Goal: Information Seeking & Learning: Find specific fact

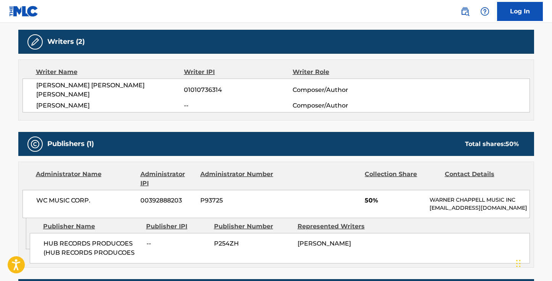
scroll to position [239, 0]
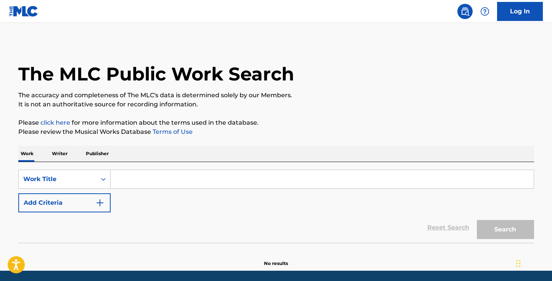
click at [130, 176] on input "Search Form" at bounding box center [322, 179] width 423 height 18
paste input "Dirty Talk"
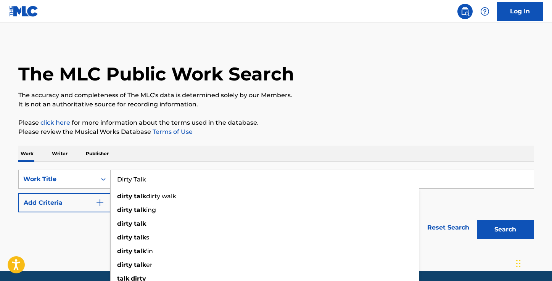
type input "Dirty Talk"
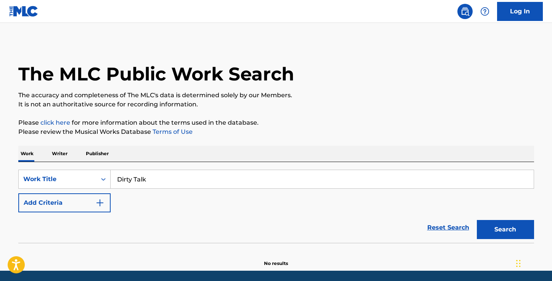
click at [240, 134] on p "Please review the Musical Works Database Terms of Use" at bounding box center [276, 132] width 516 height 9
click at [96, 200] on img "Search Form" at bounding box center [99, 203] width 9 height 9
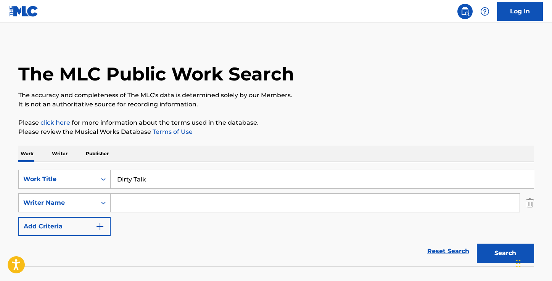
click at [148, 204] on input "Search Form" at bounding box center [315, 203] width 409 height 18
paste input "Jose Alejandro Ramirez"
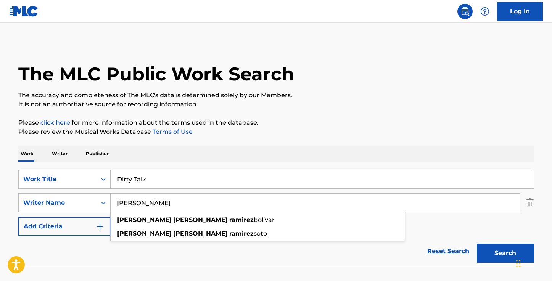
click at [161, 205] on input "Jose Alejandro Ramirez" at bounding box center [315, 203] width 409 height 18
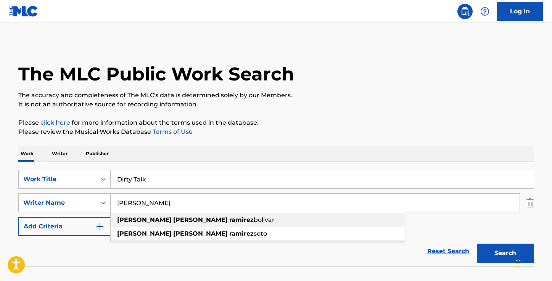
click at [229, 218] on strong "ramirez" at bounding box center [241, 219] width 24 height 7
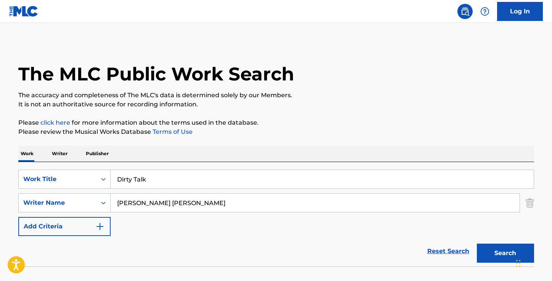
click at [497, 257] on button "Search" at bounding box center [505, 253] width 57 height 19
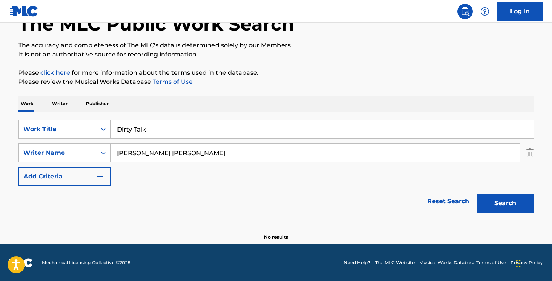
click at [160, 154] on input "jose alejandro ramirez bolivar" at bounding box center [315, 153] width 409 height 18
click at [477, 194] on button "Search" at bounding box center [505, 203] width 57 height 19
click at [183, 155] on input "jose ramirez bolivar" at bounding box center [315, 153] width 409 height 18
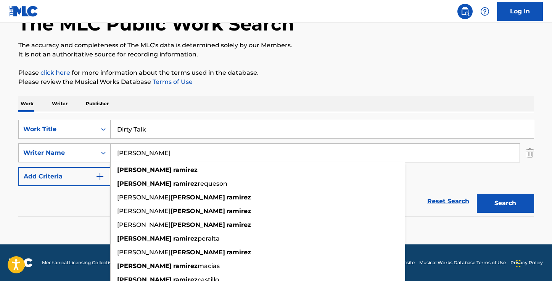
type input "jose ramirez"
click at [477, 194] on button "Search" at bounding box center [505, 203] width 57 height 19
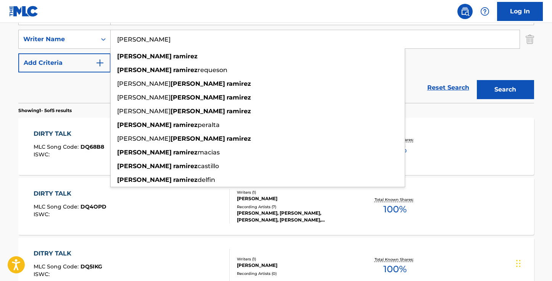
scroll to position [0, 0]
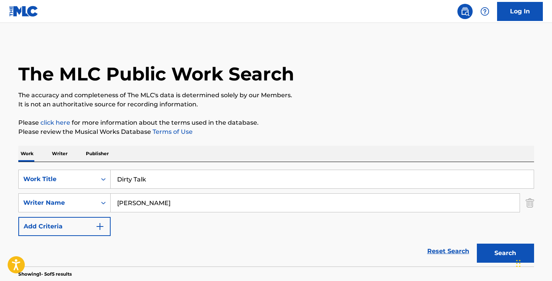
click at [176, 181] on input "Dirty Talk" at bounding box center [322, 179] width 423 height 18
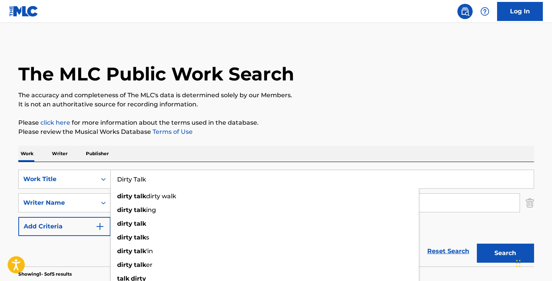
paste input "ream of U"
type input "Dream of U"
click at [368, 129] on p "Please review the Musical Works Database Terms of Use" at bounding box center [276, 132] width 516 height 9
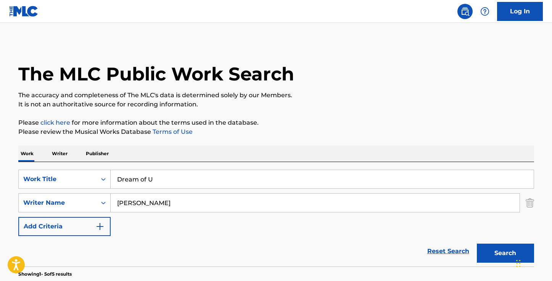
click at [493, 252] on button "Search" at bounding box center [505, 253] width 57 height 19
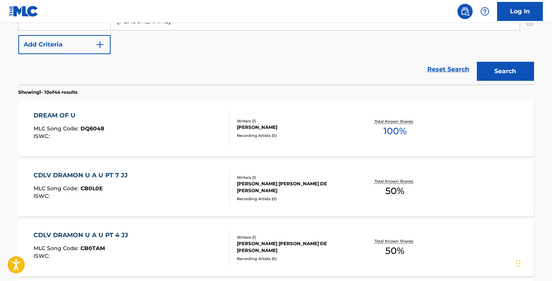
scroll to position [171, 0]
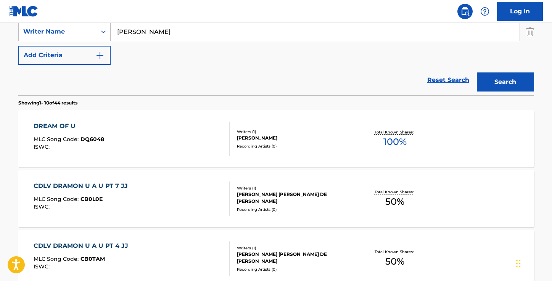
click at [61, 125] on div "DREAM OF U" at bounding box center [69, 126] width 71 height 9
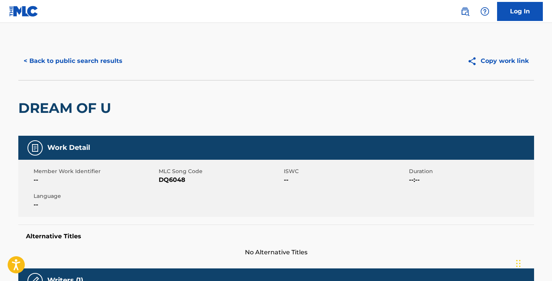
click at [100, 66] on button "< Back to public search results" at bounding box center [73, 61] width 110 height 19
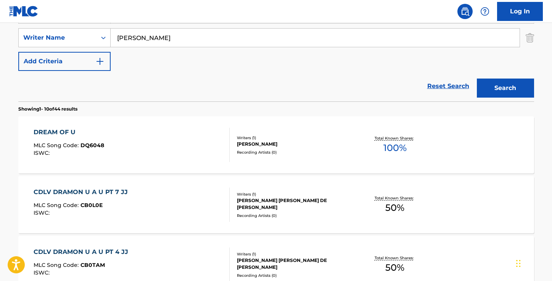
scroll to position [164, 0]
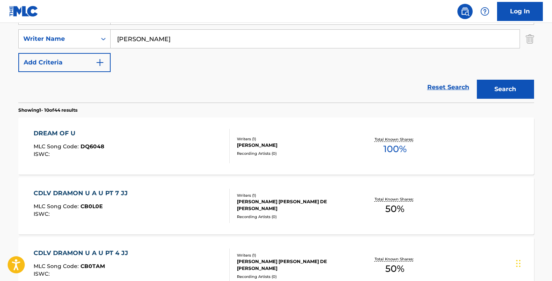
click at [173, 37] on input "jose ramirez" at bounding box center [315, 39] width 409 height 18
click at [436, 61] on div "SearchWithCriteriae4b77643-1d59-4b0c-90fe-69bcf9e8b2a4 Work Title Dream of U Se…" at bounding box center [276, 39] width 516 height 66
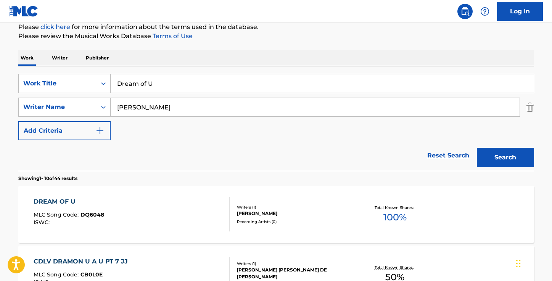
scroll to position [91, 0]
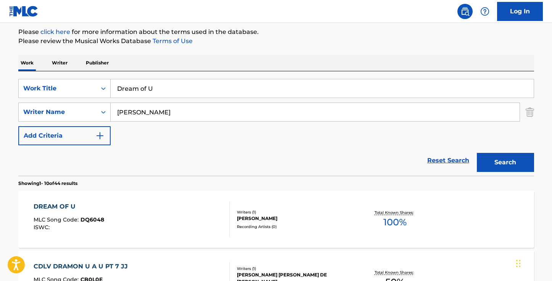
click at [171, 85] on input "Dream of U" at bounding box center [322, 88] width 423 height 18
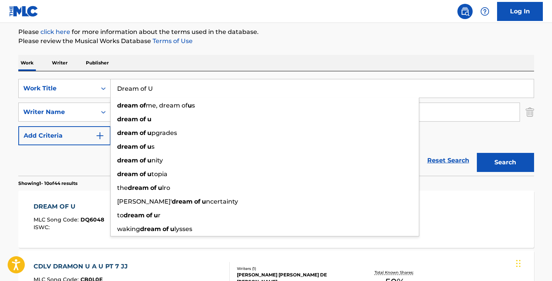
paste input "Energy"
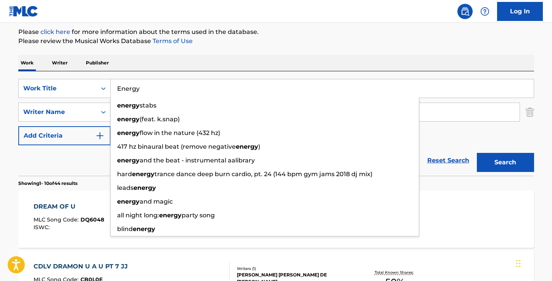
type input "Energy"
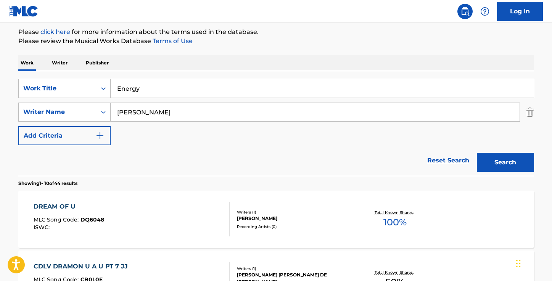
click at [158, 116] on input "jose ramirez" at bounding box center [315, 112] width 409 height 18
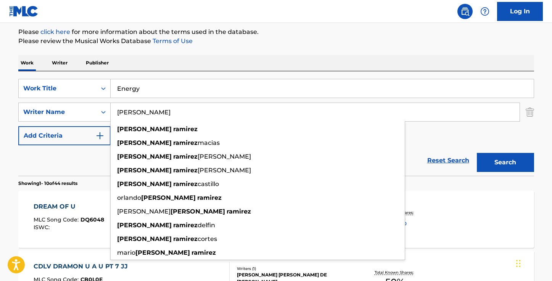
paste input "Hasan Efe"
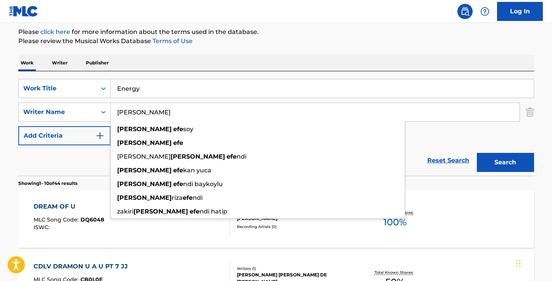
type input "Hasan Efe"
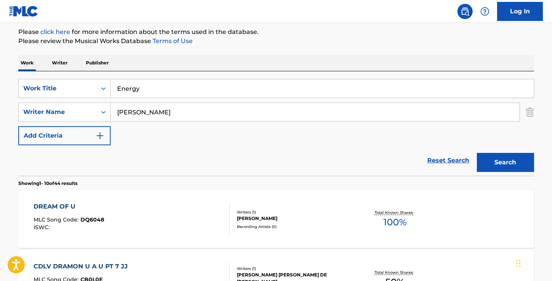
click at [514, 164] on button "Search" at bounding box center [505, 162] width 57 height 19
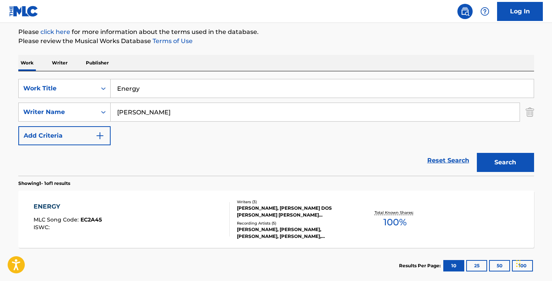
scroll to position [134, 0]
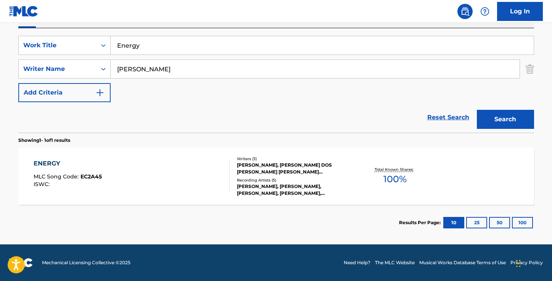
click at [75, 163] on div "ENERGY" at bounding box center [68, 163] width 68 height 9
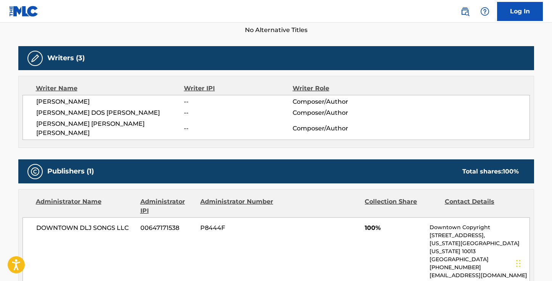
scroll to position [216, 0]
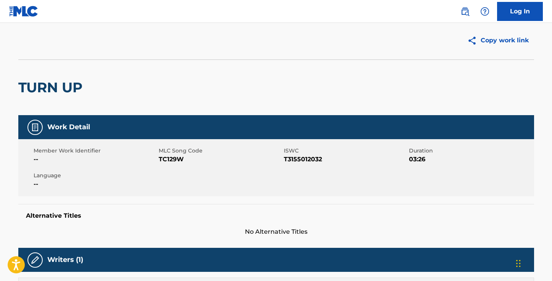
scroll to position [6, 0]
